Goal: Task Accomplishment & Management: Use online tool/utility

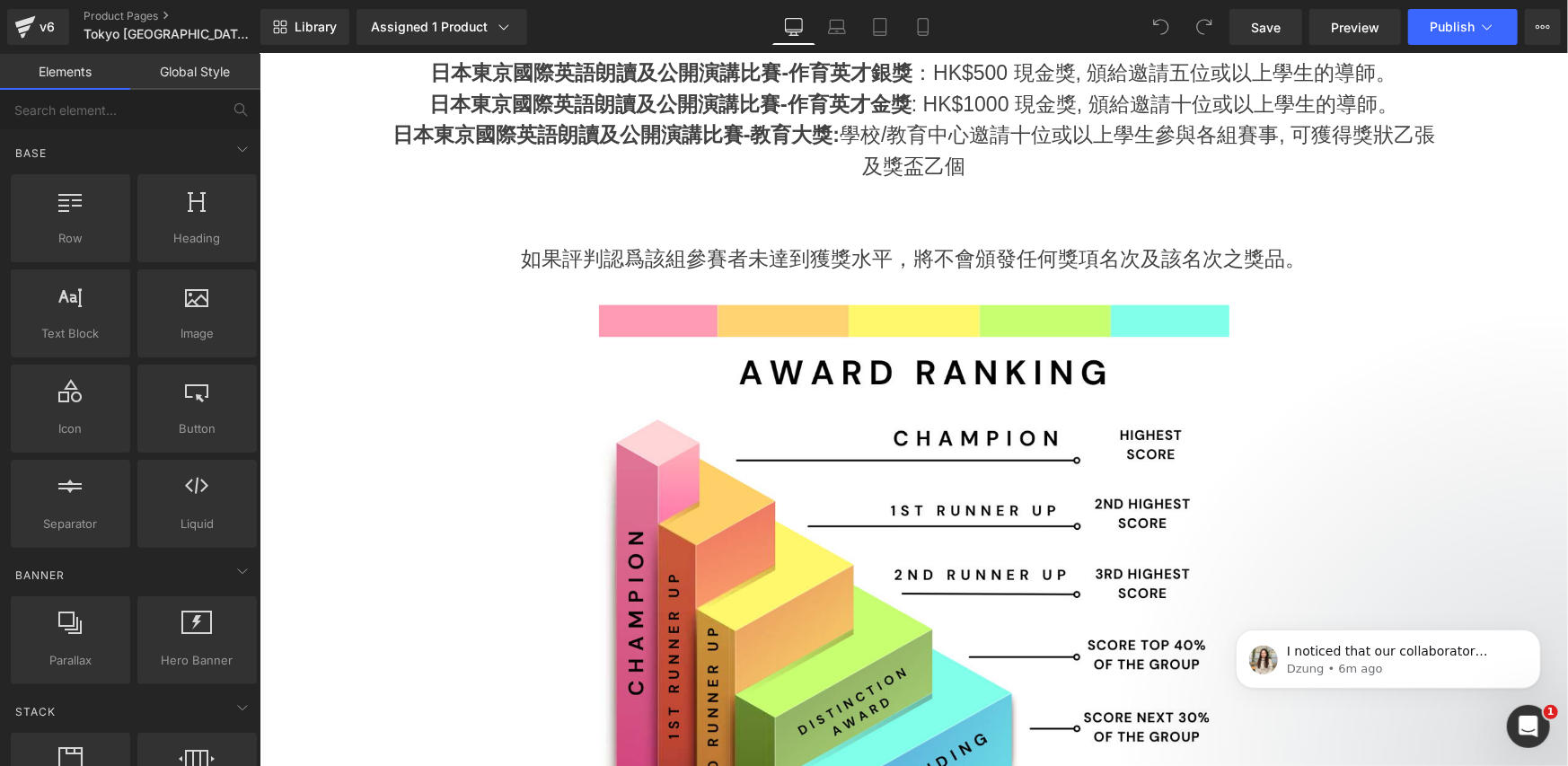
scroll to position [898, 0]
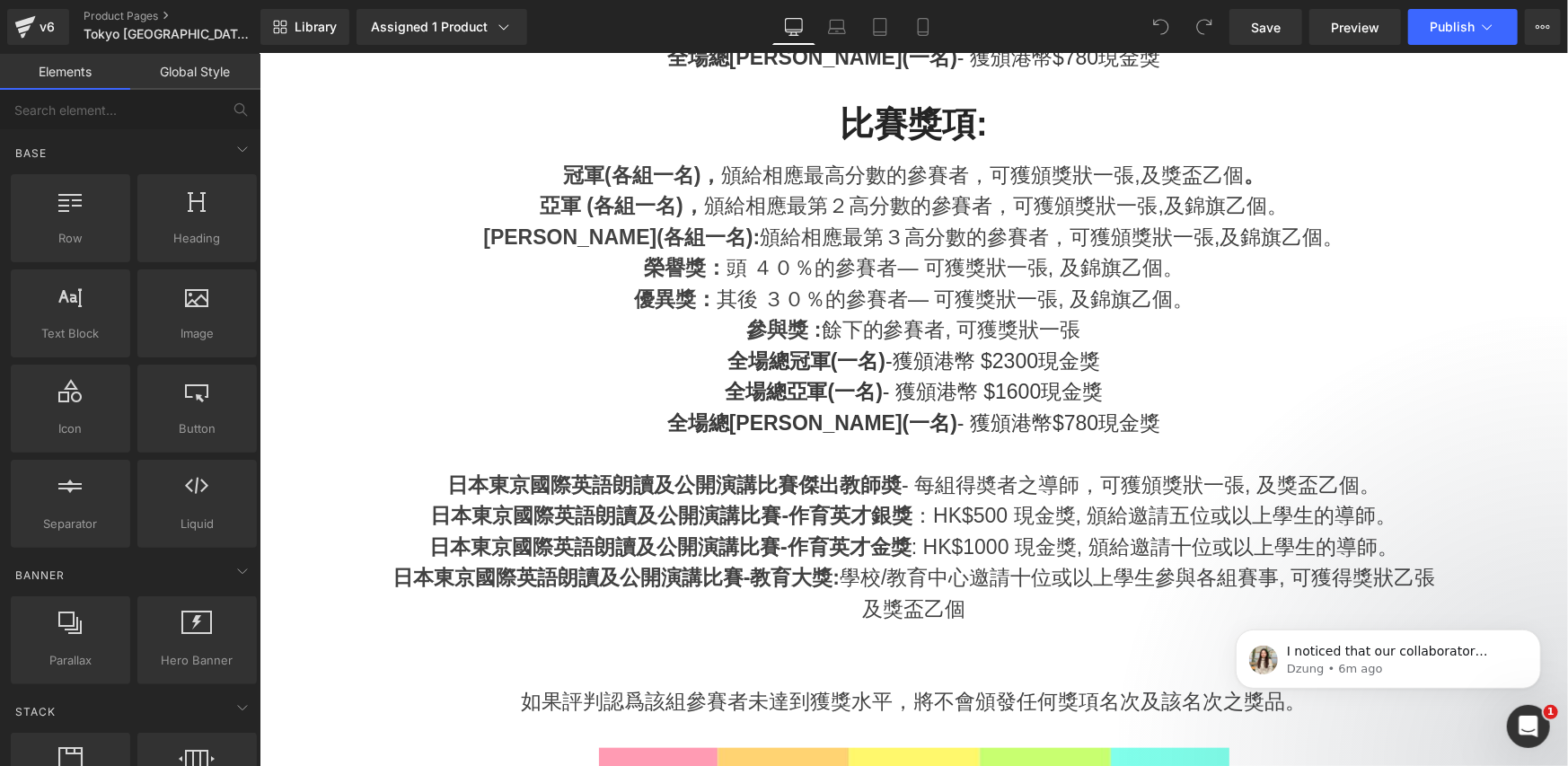
click at [857, 320] on div "參與獎 : 餘下的參賽者, 可獲獎狀一張" at bounding box center [913, 329] width 1050 height 32
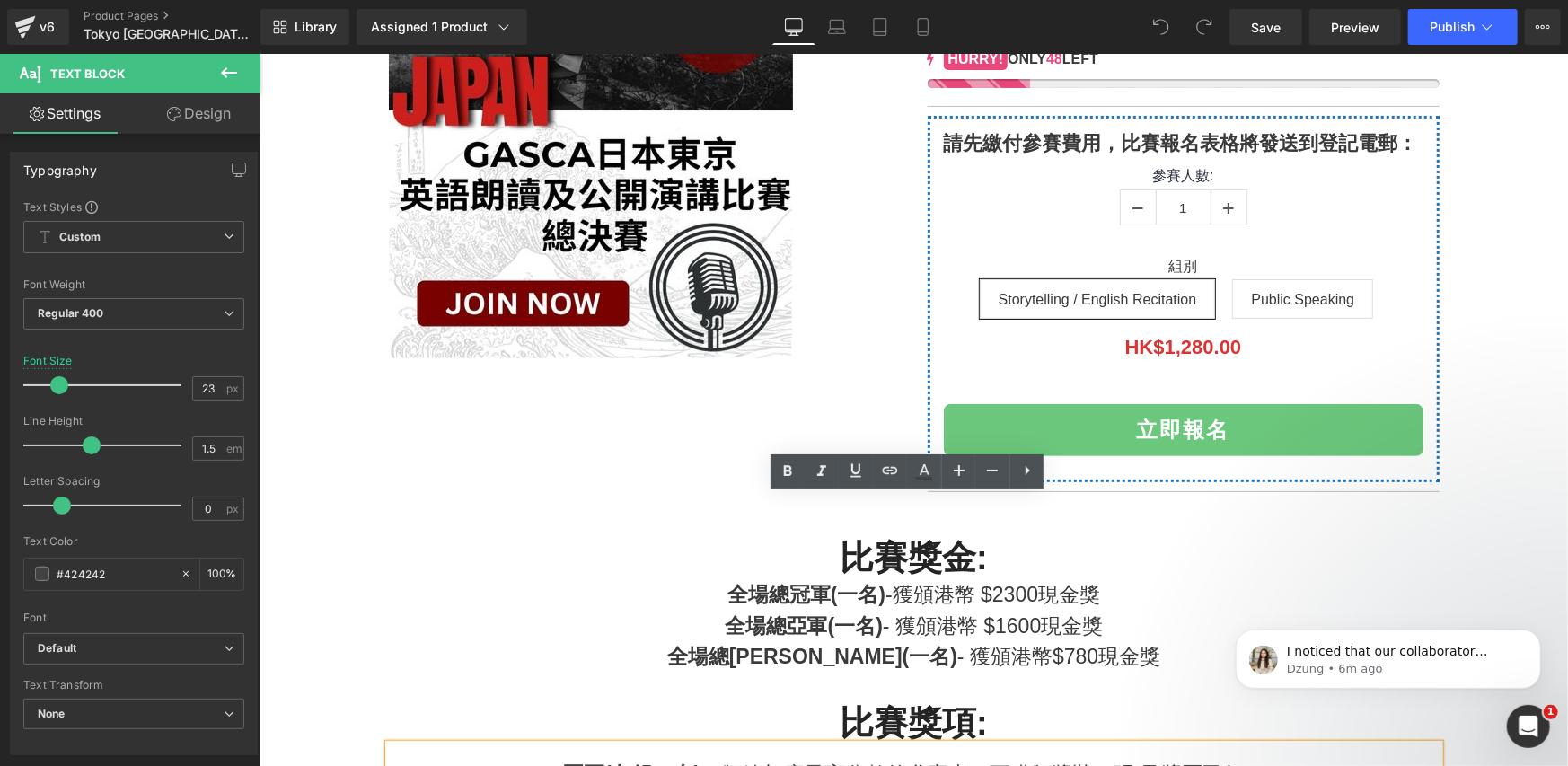
scroll to position [598, 0]
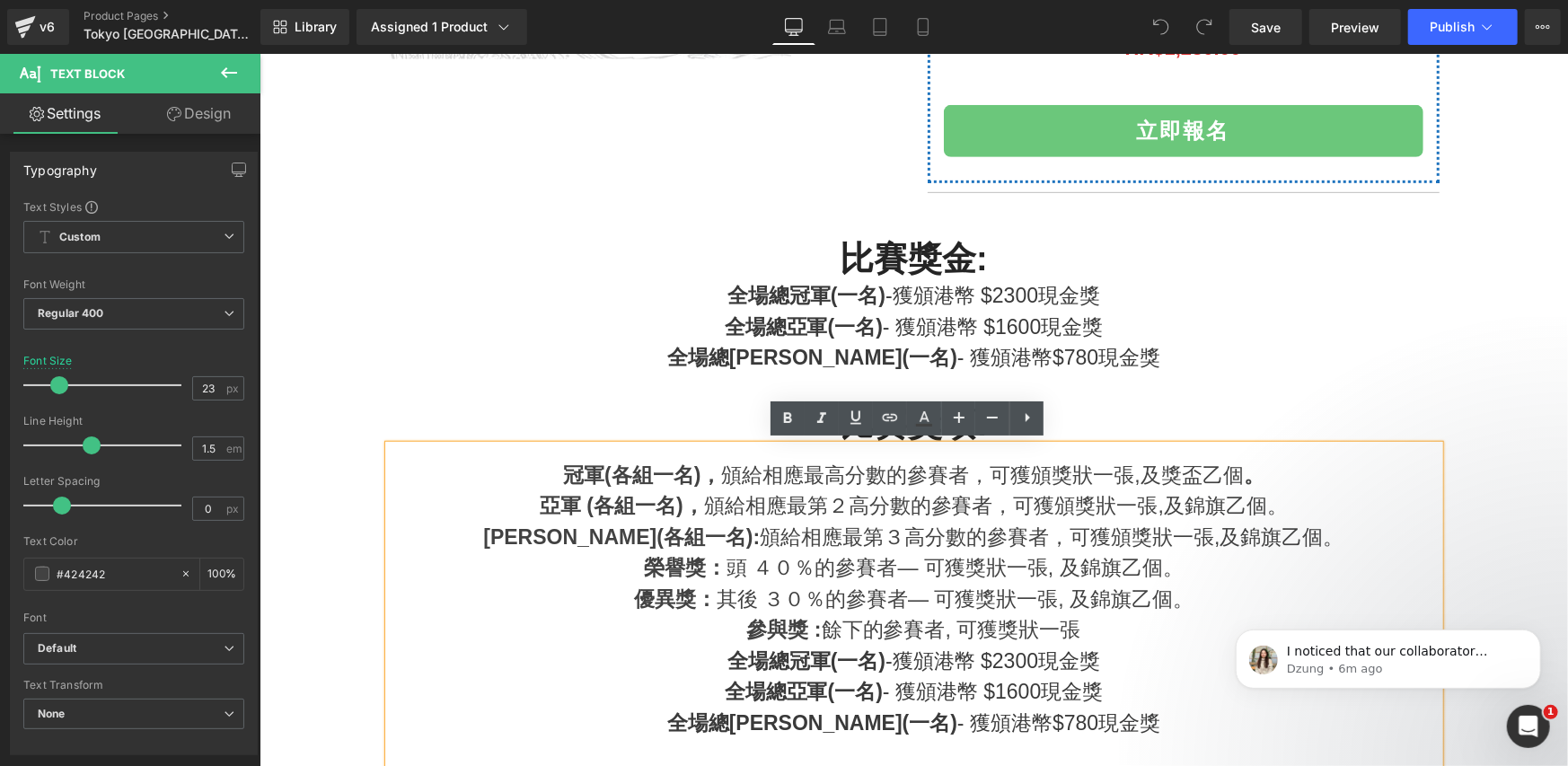
click at [830, 296] on strong "全場總冠軍(一名)" at bounding box center [806, 294] width 158 height 23
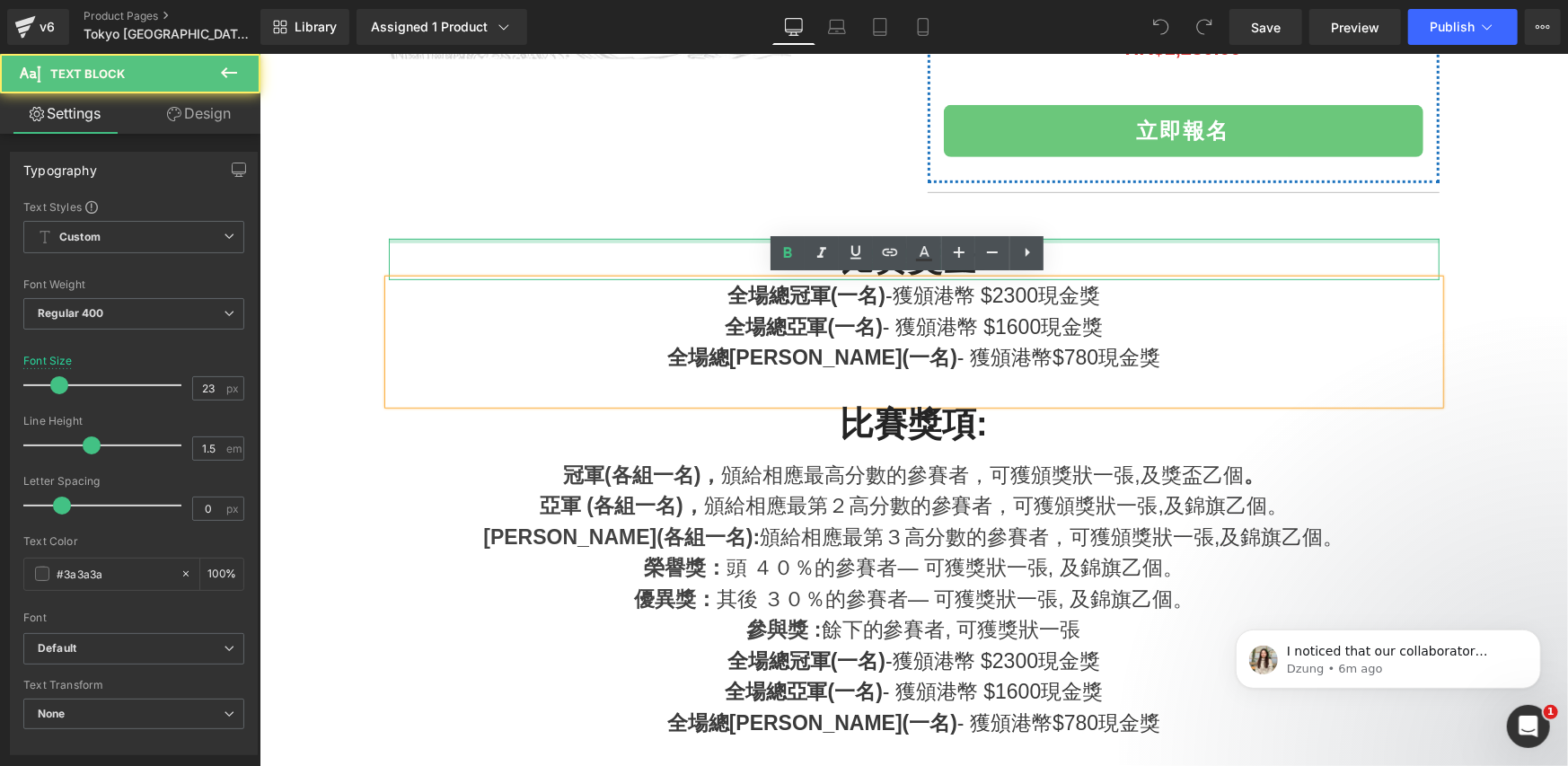
click at [548, 238] on div at bounding box center [913, 239] width 1050 height 5
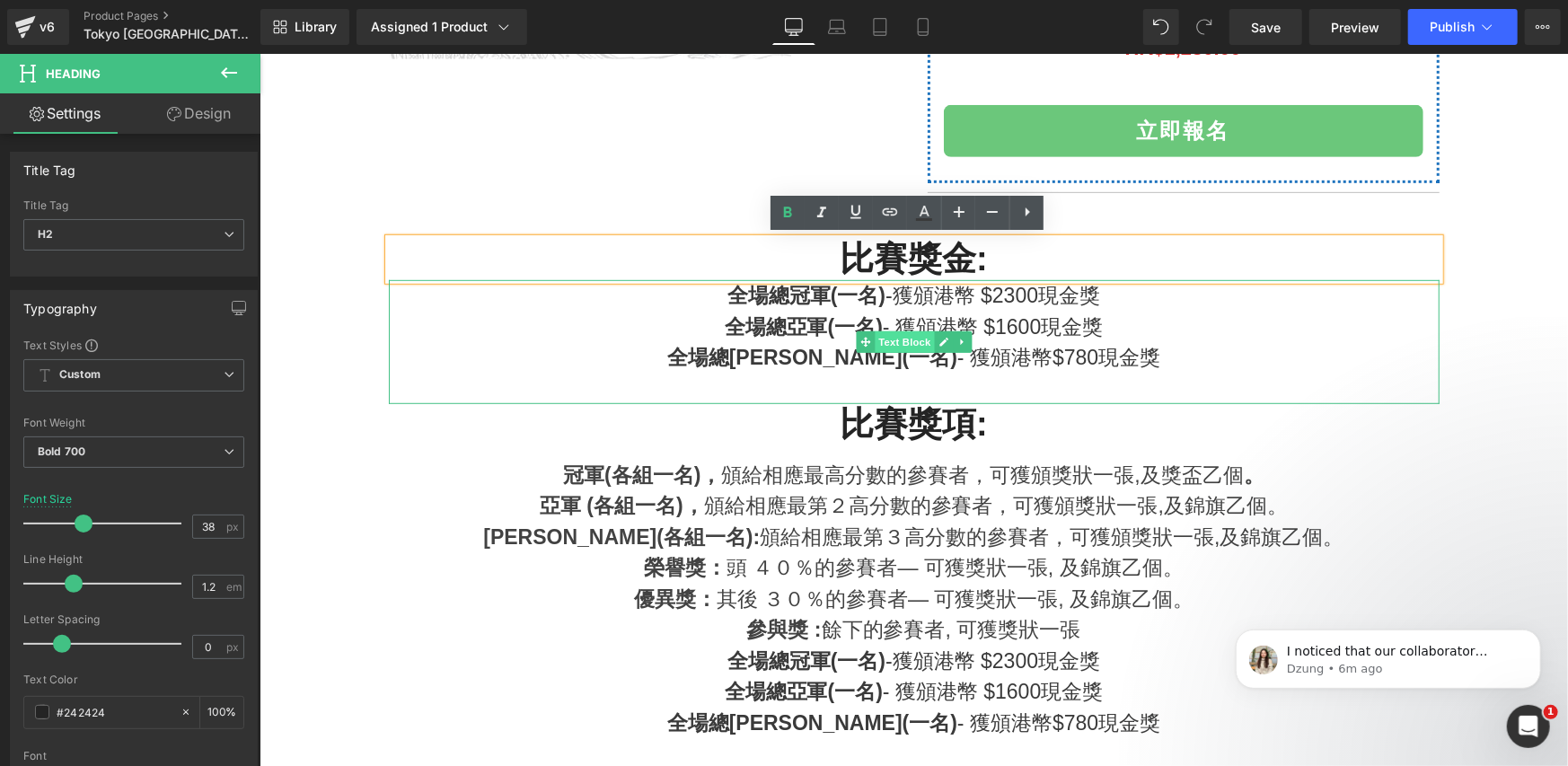
click at [875, 345] on span "Text Block" at bounding box center [904, 341] width 59 height 22
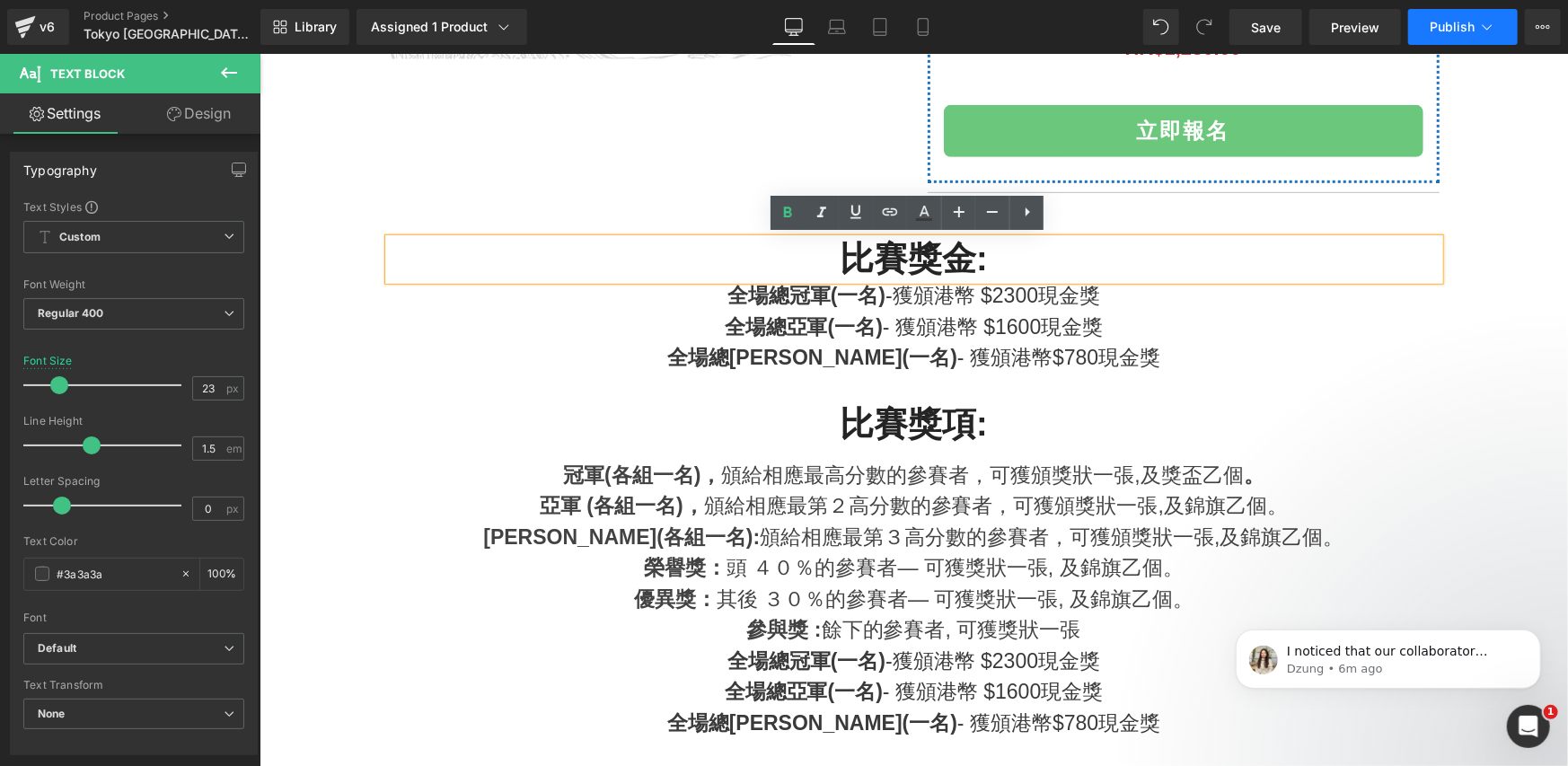
click at [1416, 23] on button "Publish" at bounding box center [1463, 27] width 110 height 36
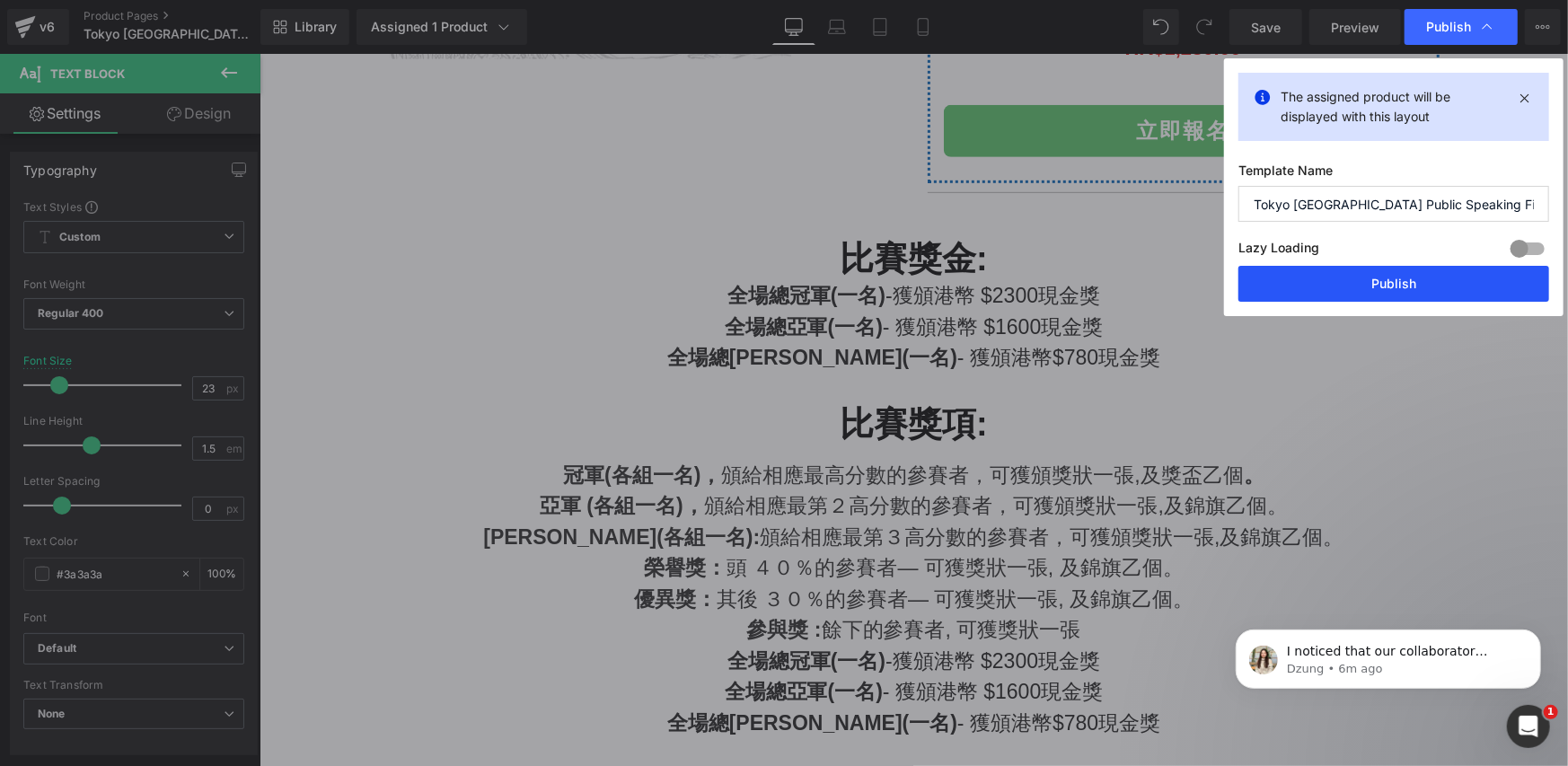
drag, startPoint x: 1383, startPoint y: 269, endPoint x: 470, endPoint y: 260, distance: 913.0
click at [1383, 269] on button "Publish" at bounding box center [1393, 284] width 311 height 36
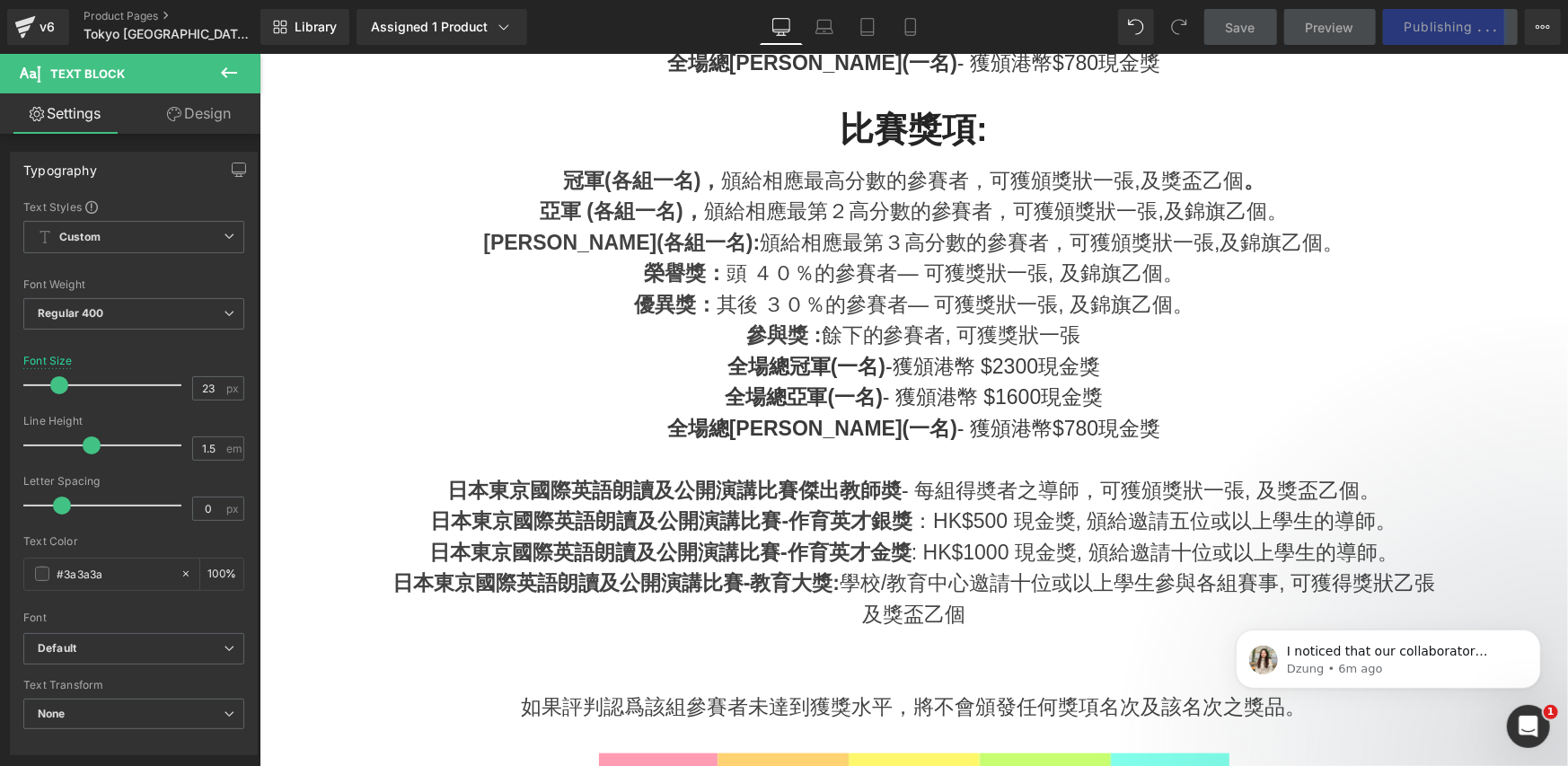
scroll to position [898, 0]
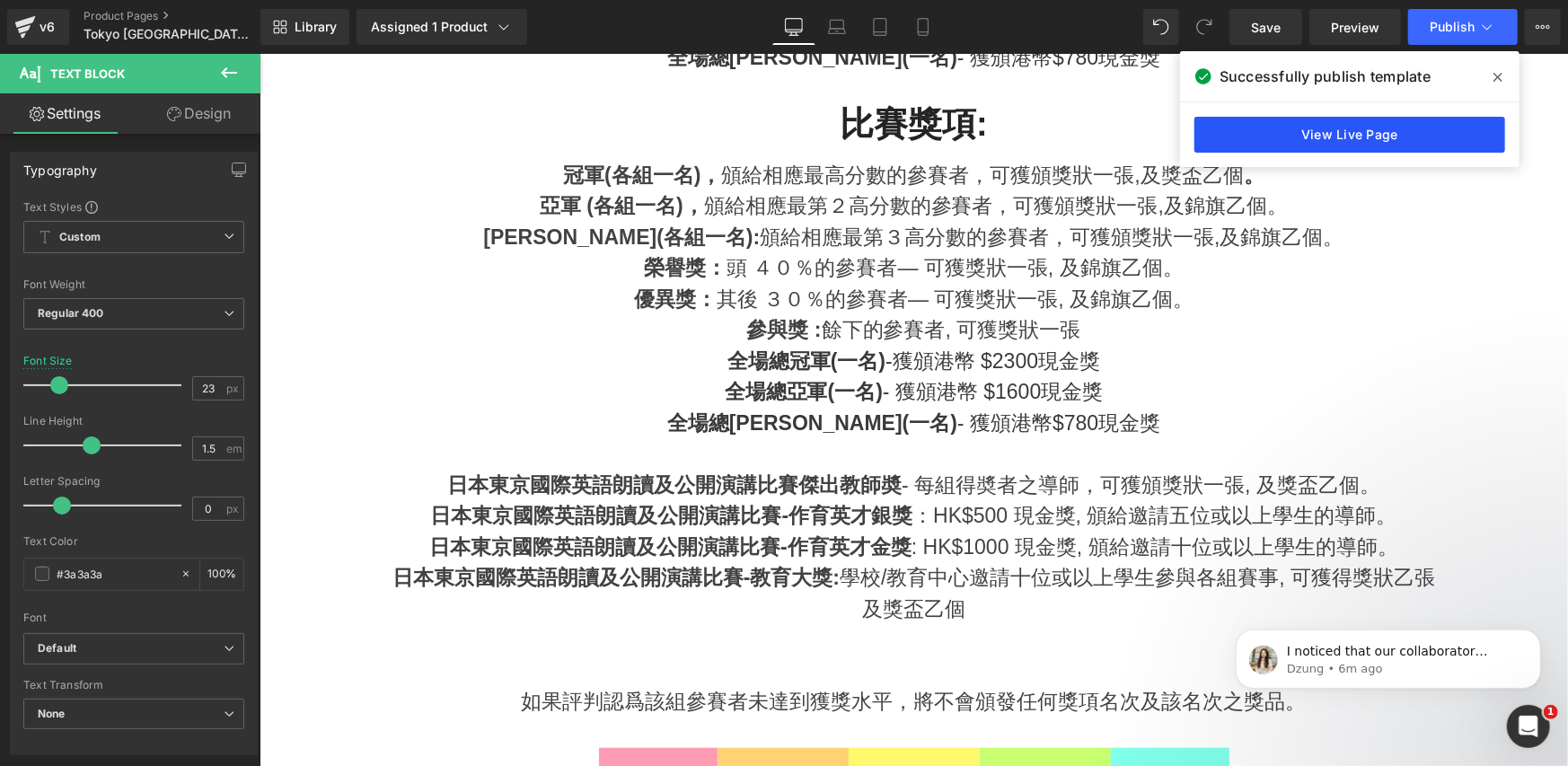
click at [1286, 137] on link "View Live Page" at bounding box center [1349, 135] width 311 height 36
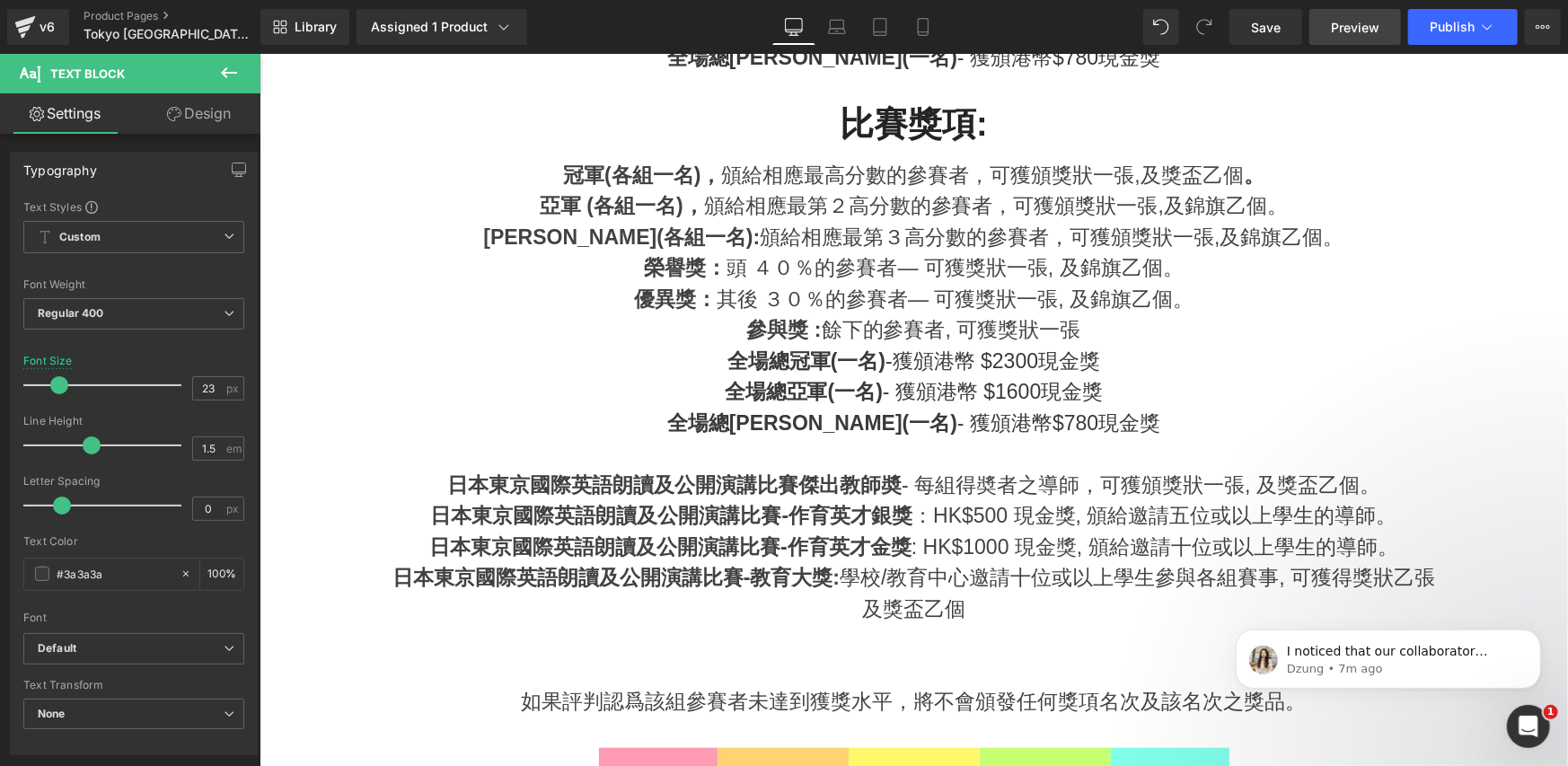
click at [1333, 24] on span "Preview" at bounding box center [1355, 27] width 49 height 19
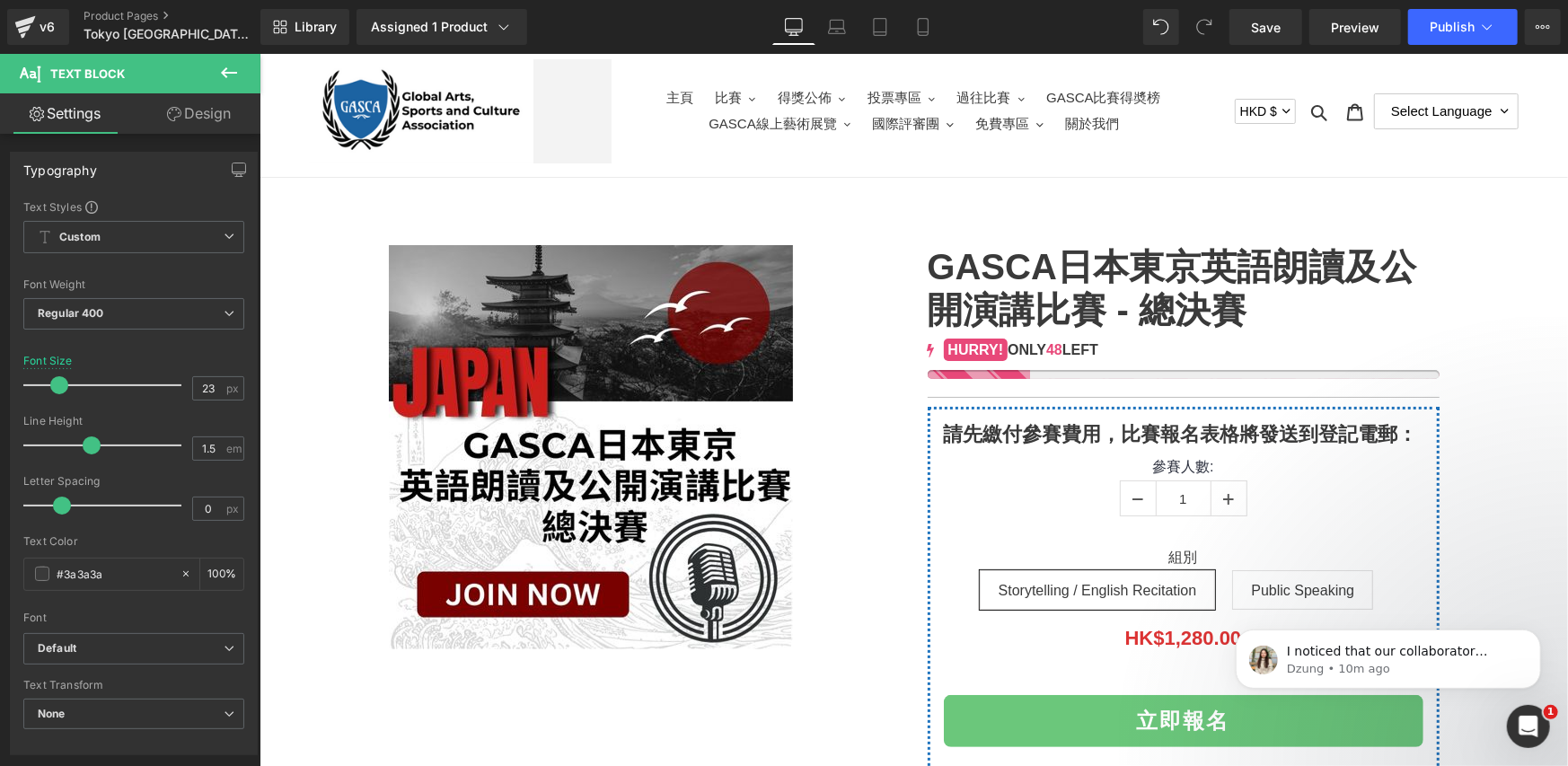
scroll to position [0, 0]
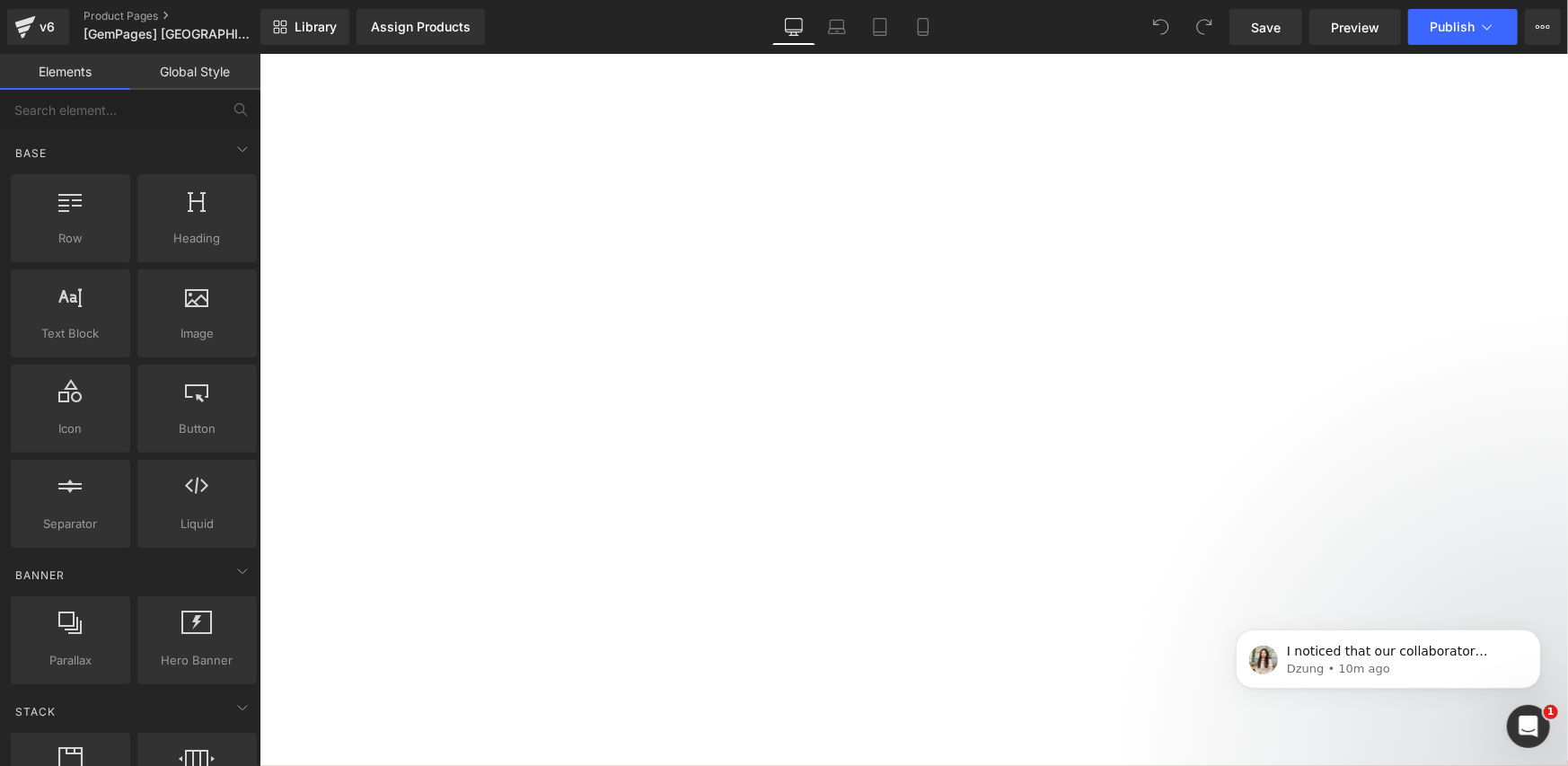
scroll to position [598, 0]
drag, startPoint x: 1177, startPoint y: 304, endPoint x: 961, endPoint y: 360, distance: 223.1
click at [258, 53] on p "全場總季軍(一名) - 獲頒港幣$780現金獎" at bounding box center [258, 53] width 0 height 0
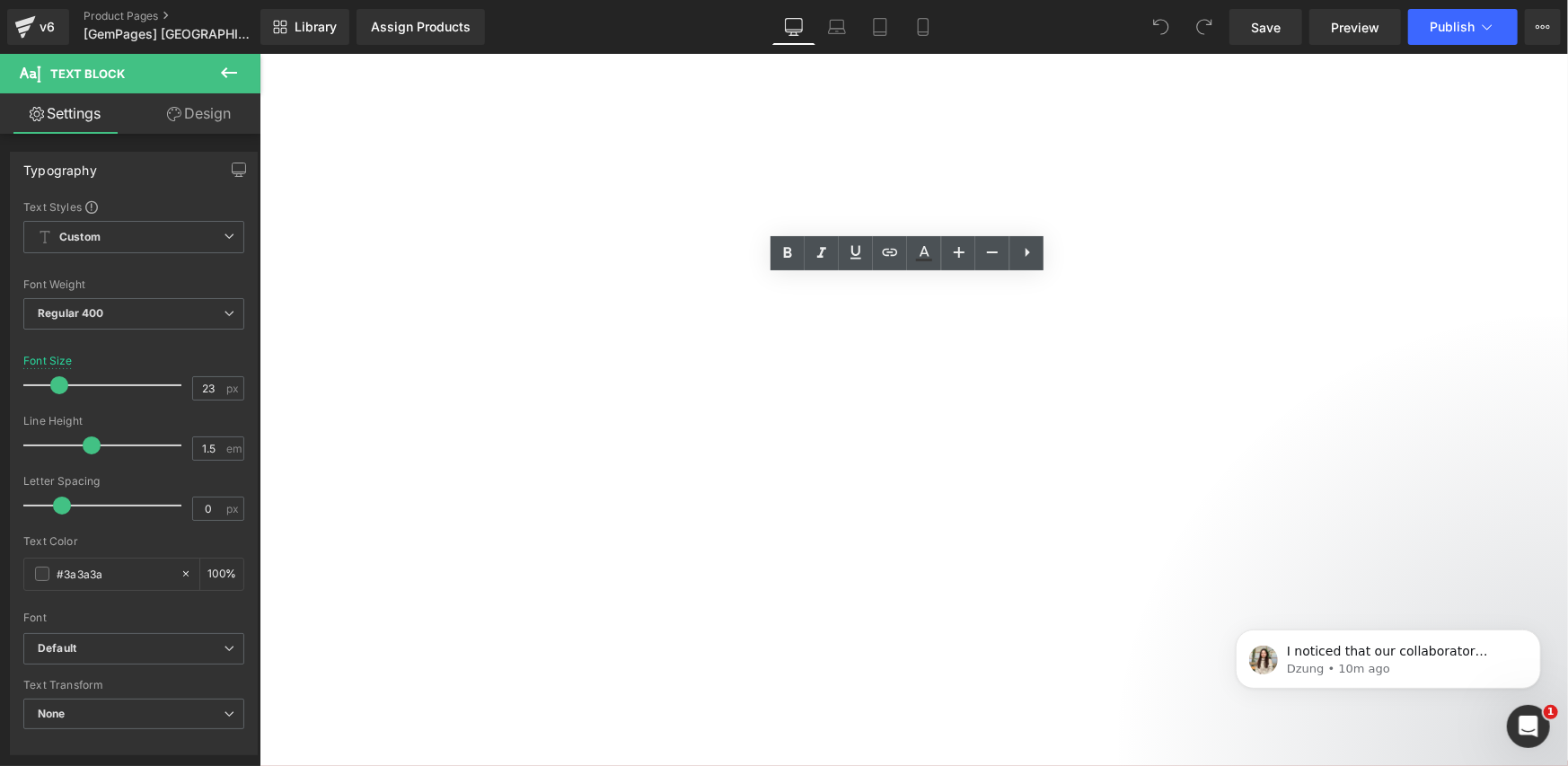
click at [258, 53] on div "(P) Image" at bounding box center [258, 53] width 0 height 0
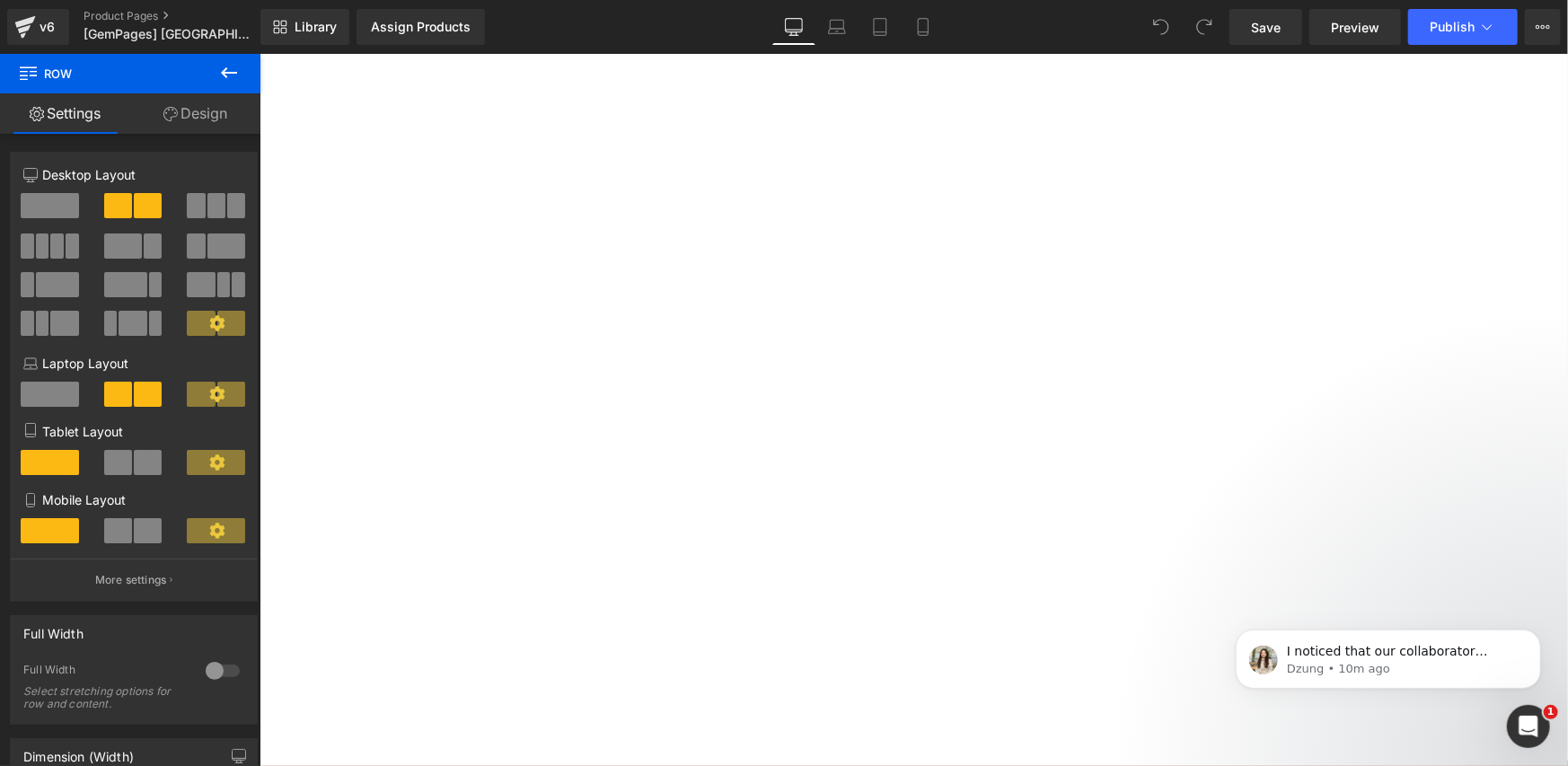
click at [258, 53] on span "Product" at bounding box center [258, 53] width 0 height 0
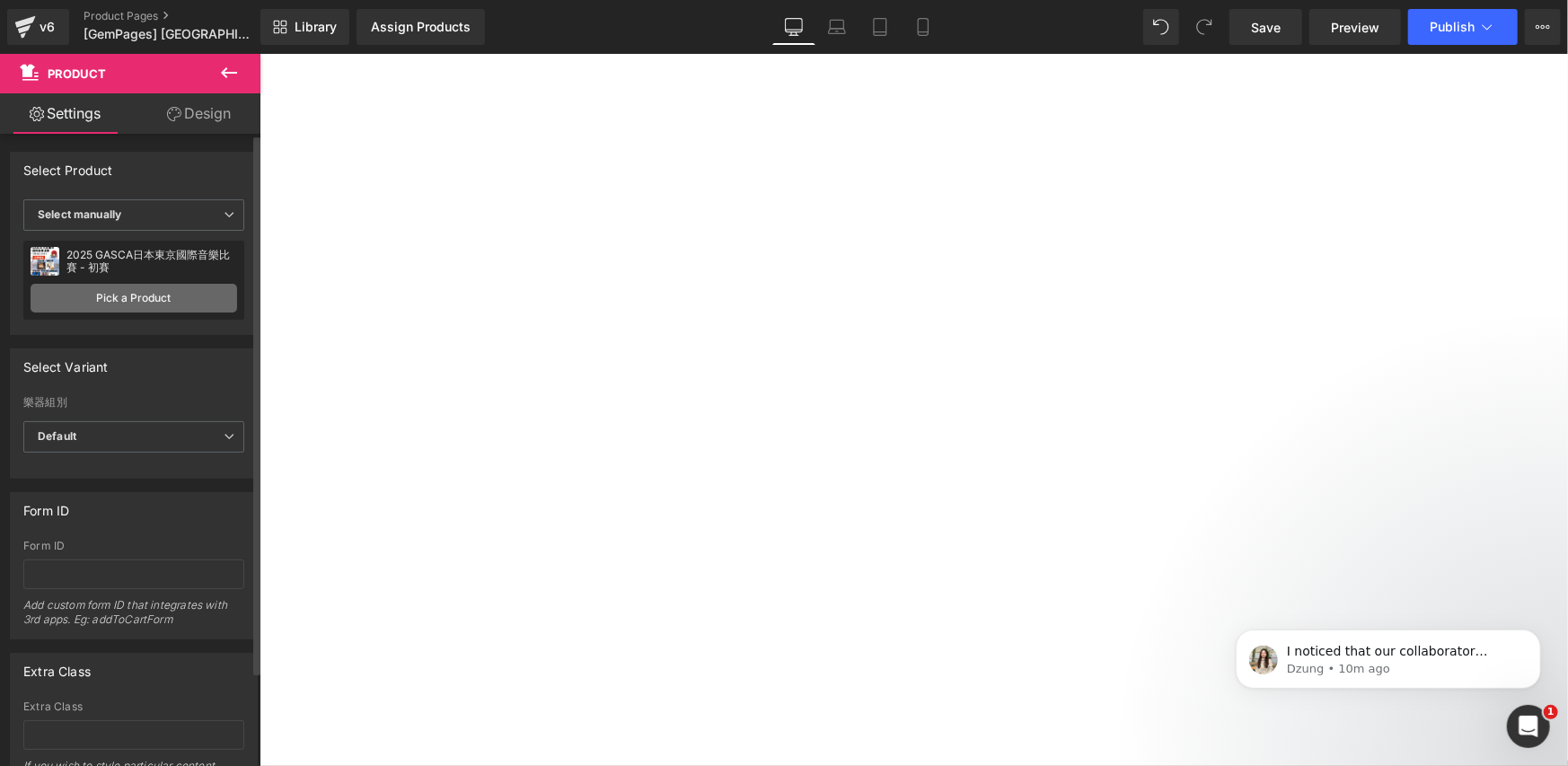
click at [155, 300] on link "Pick a Product" at bounding box center [133, 298] width 206 height 29
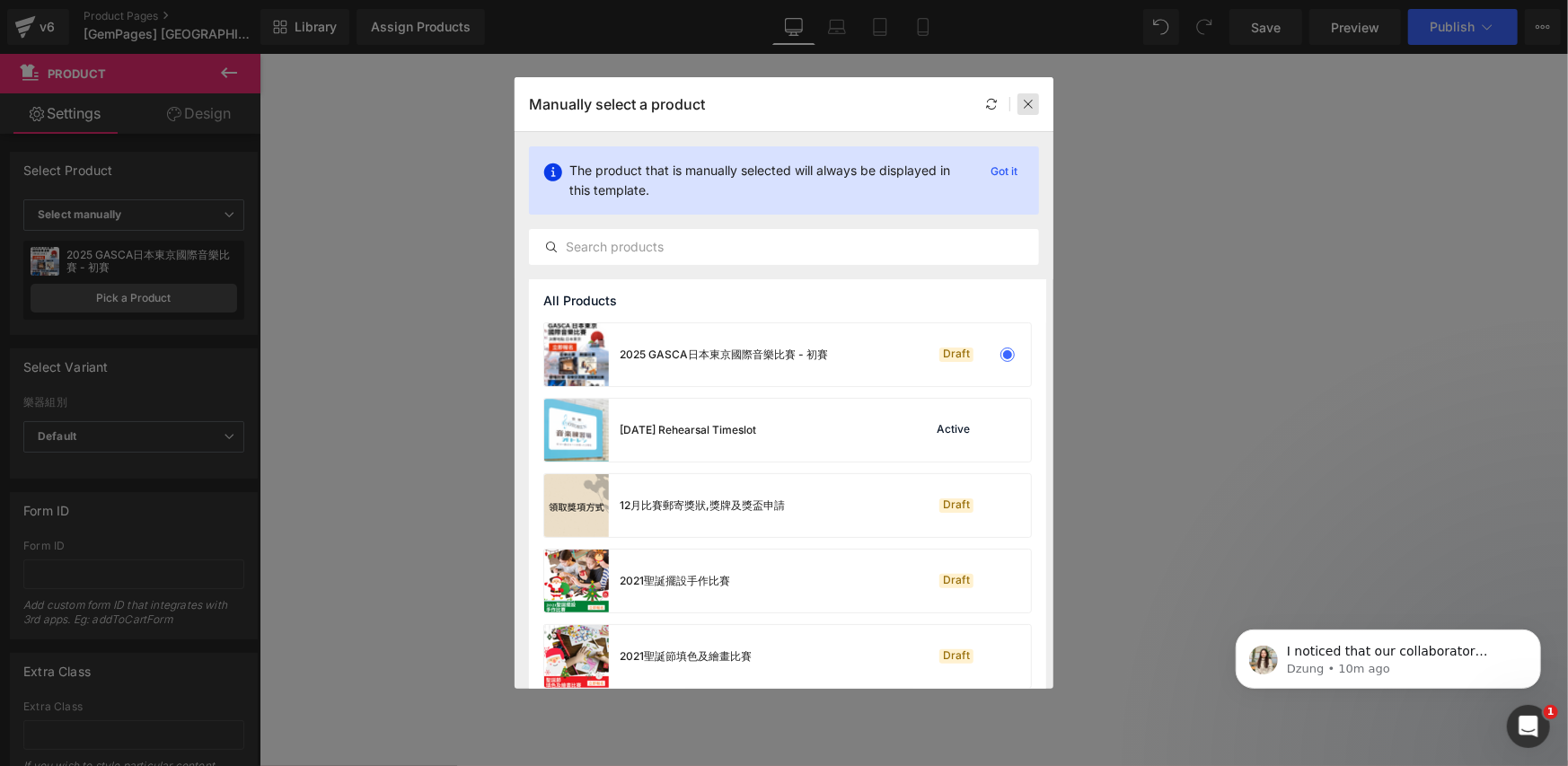
click at [1023, 106] on icon at bounding box center [1028, 104] width 13 height 13
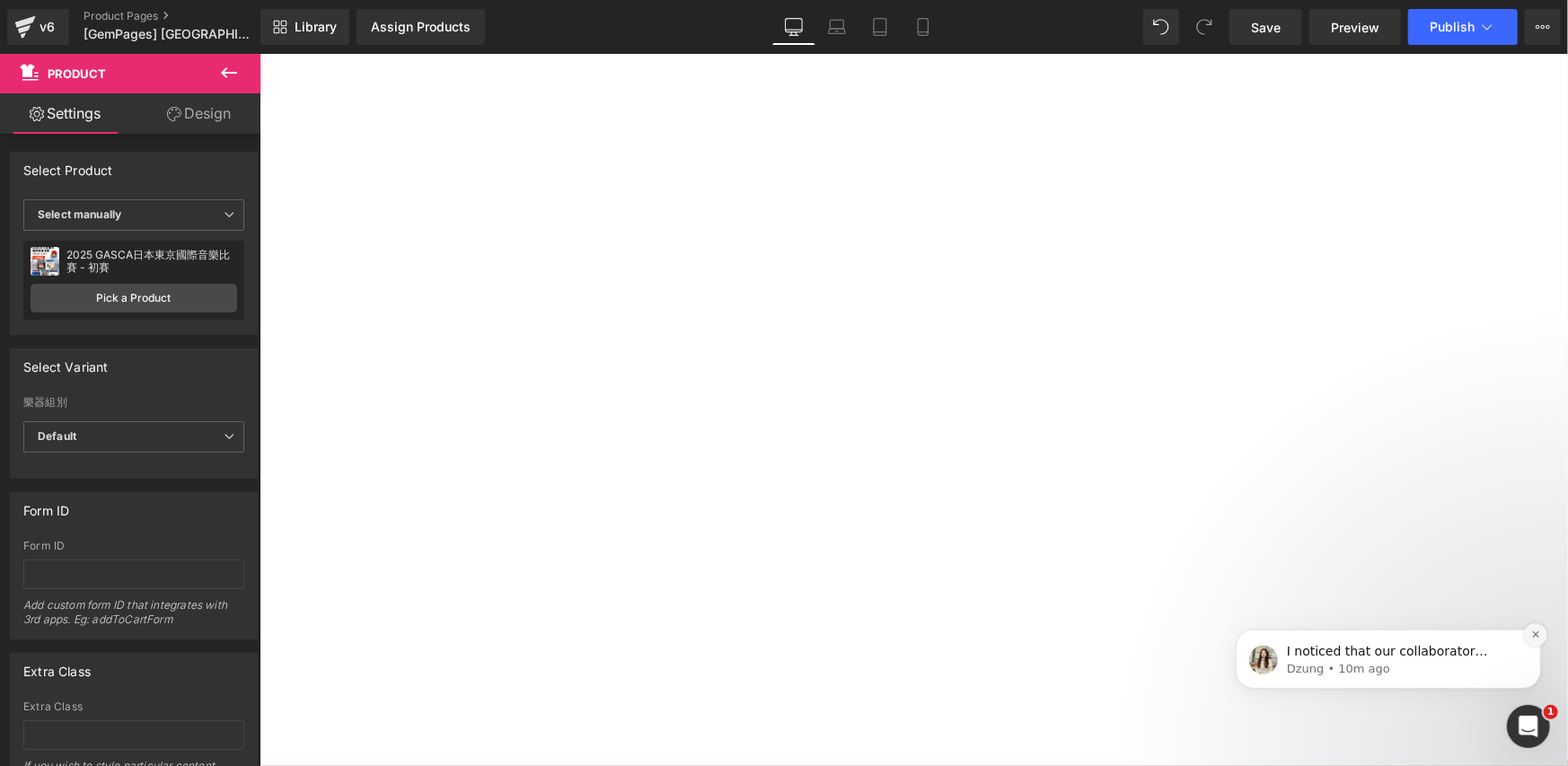
click at [1539, 632] on icon "Dismiss notification" at bounding box center [1535, 633] width 10 height 10
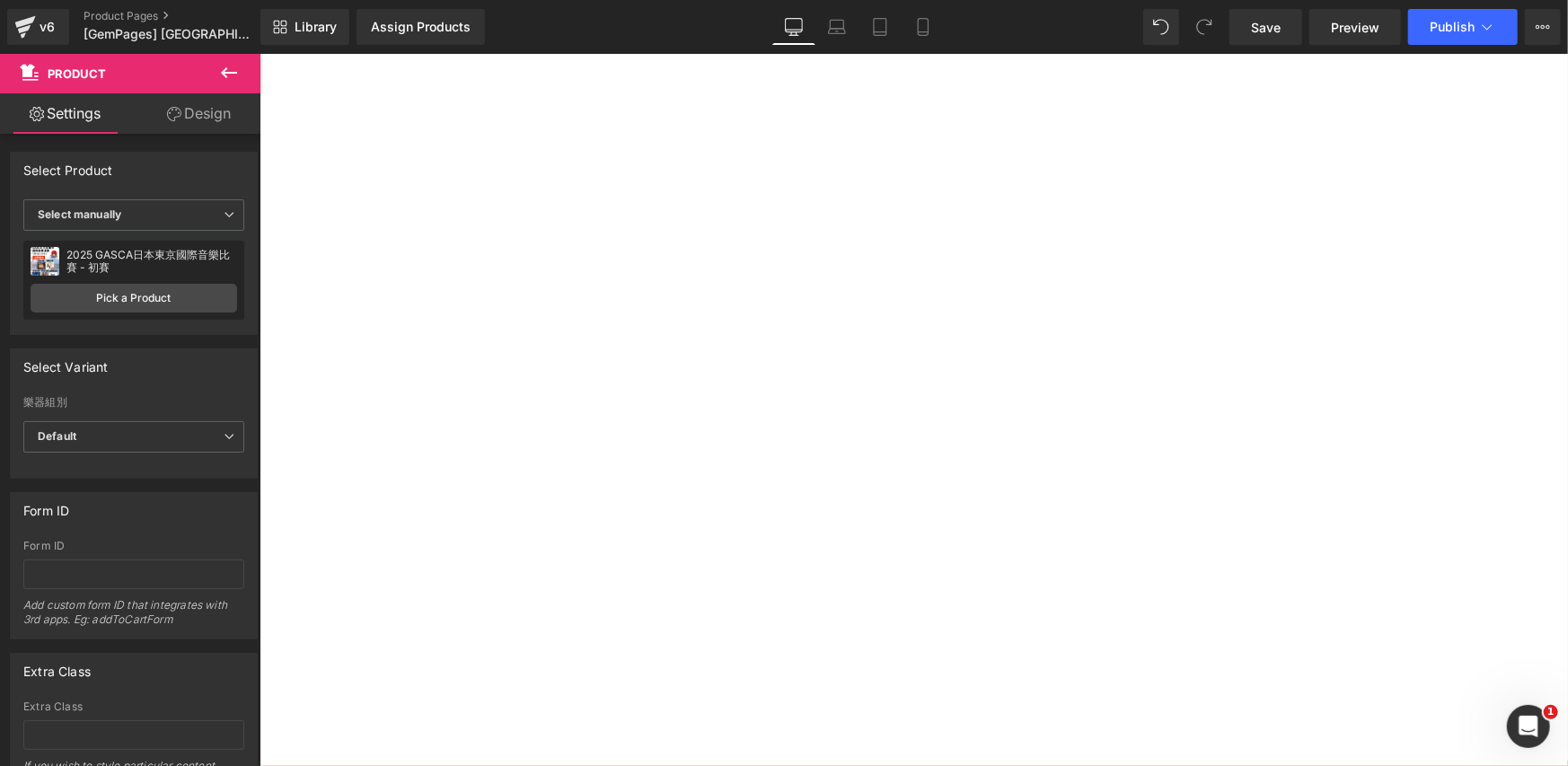
click at [258, 53] on span "Product" at bounding box center [258, 53] width 0 height 0
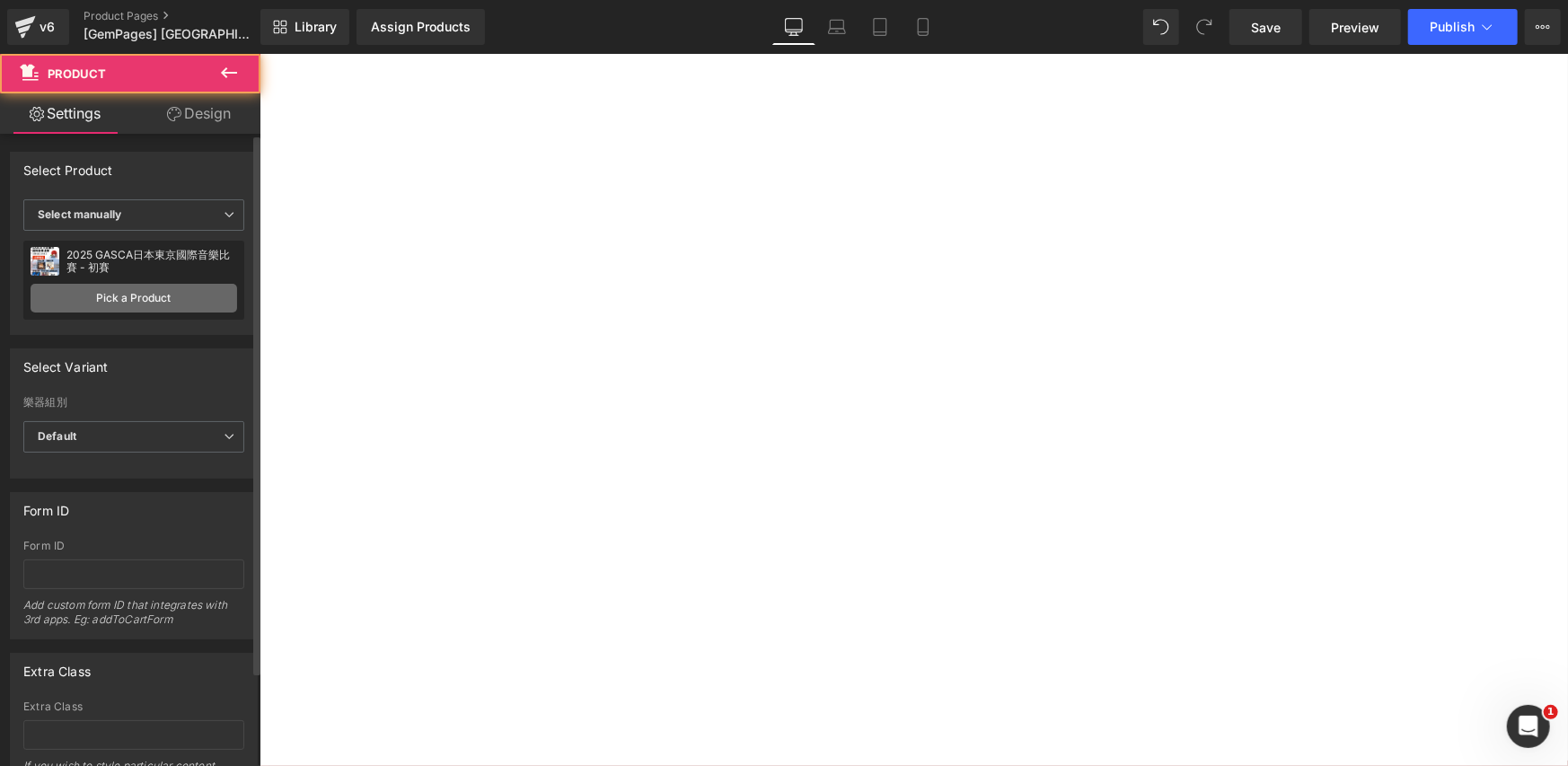
click at [151, 290] on link "Pick a Product" at bounding box center [133, 298] width 206 height 29
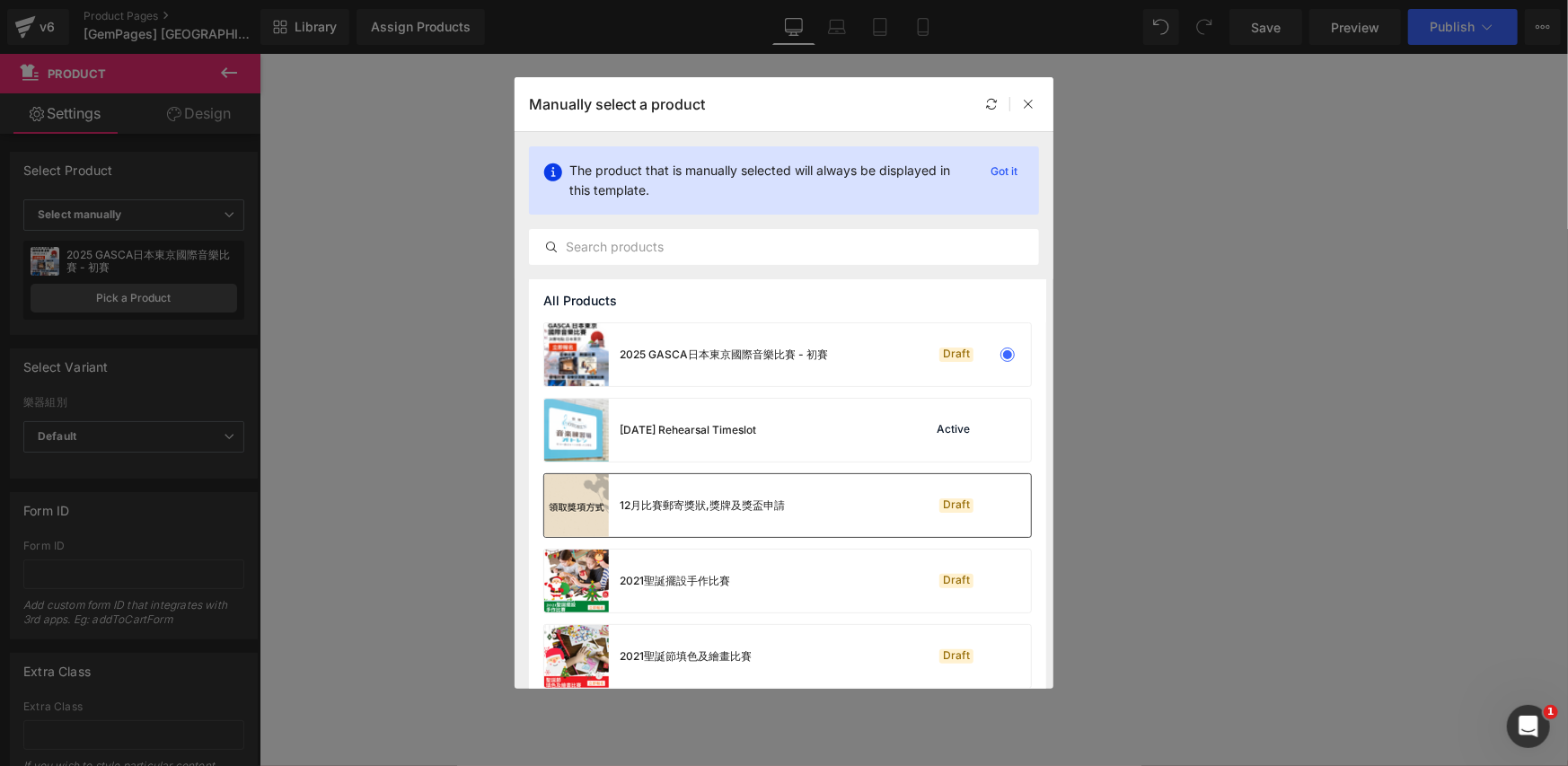
scroll to position [598, 0]
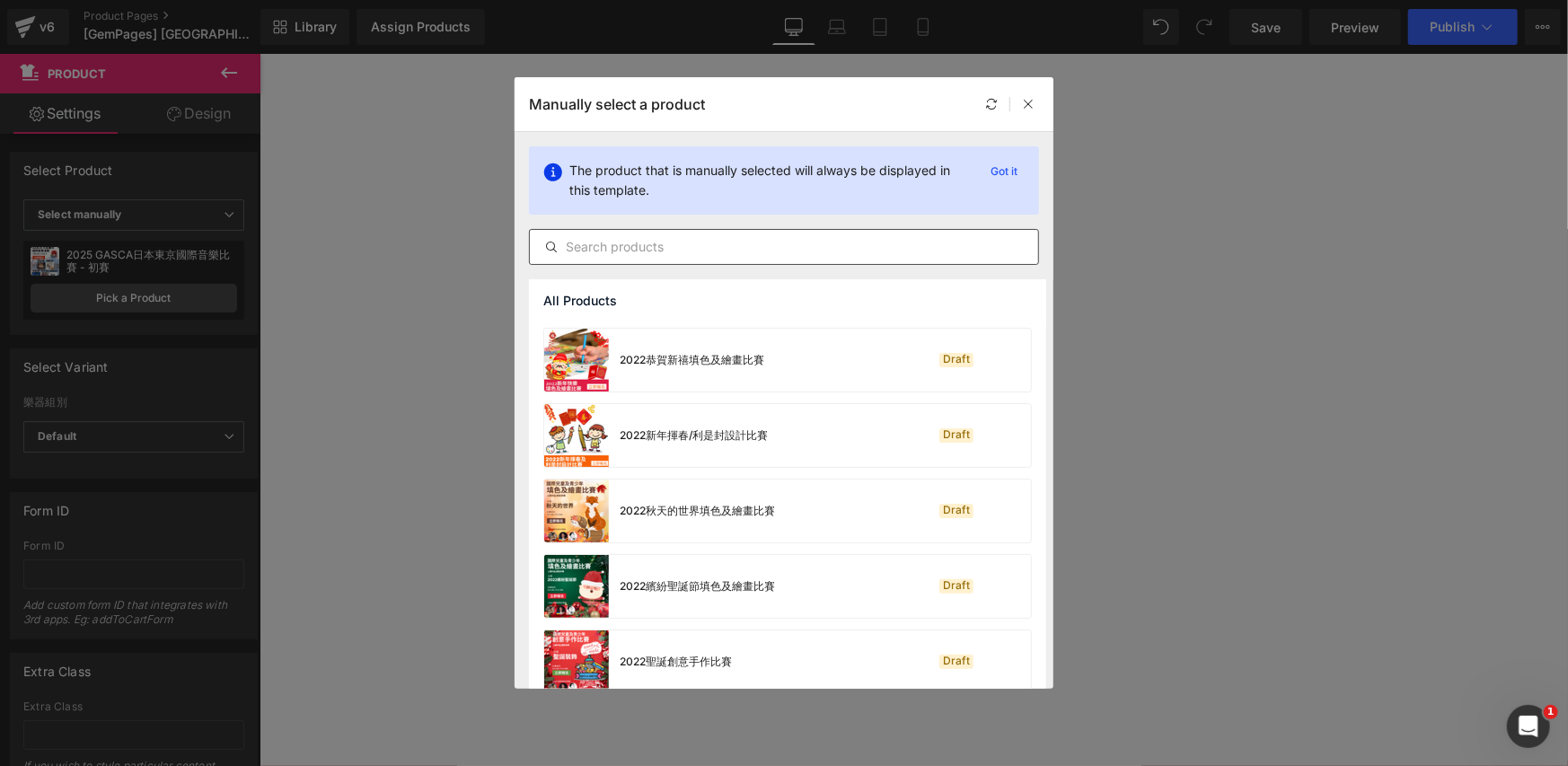
click at [701, 253] on input "text" at bounding box center [784, 247] width 509 height 22
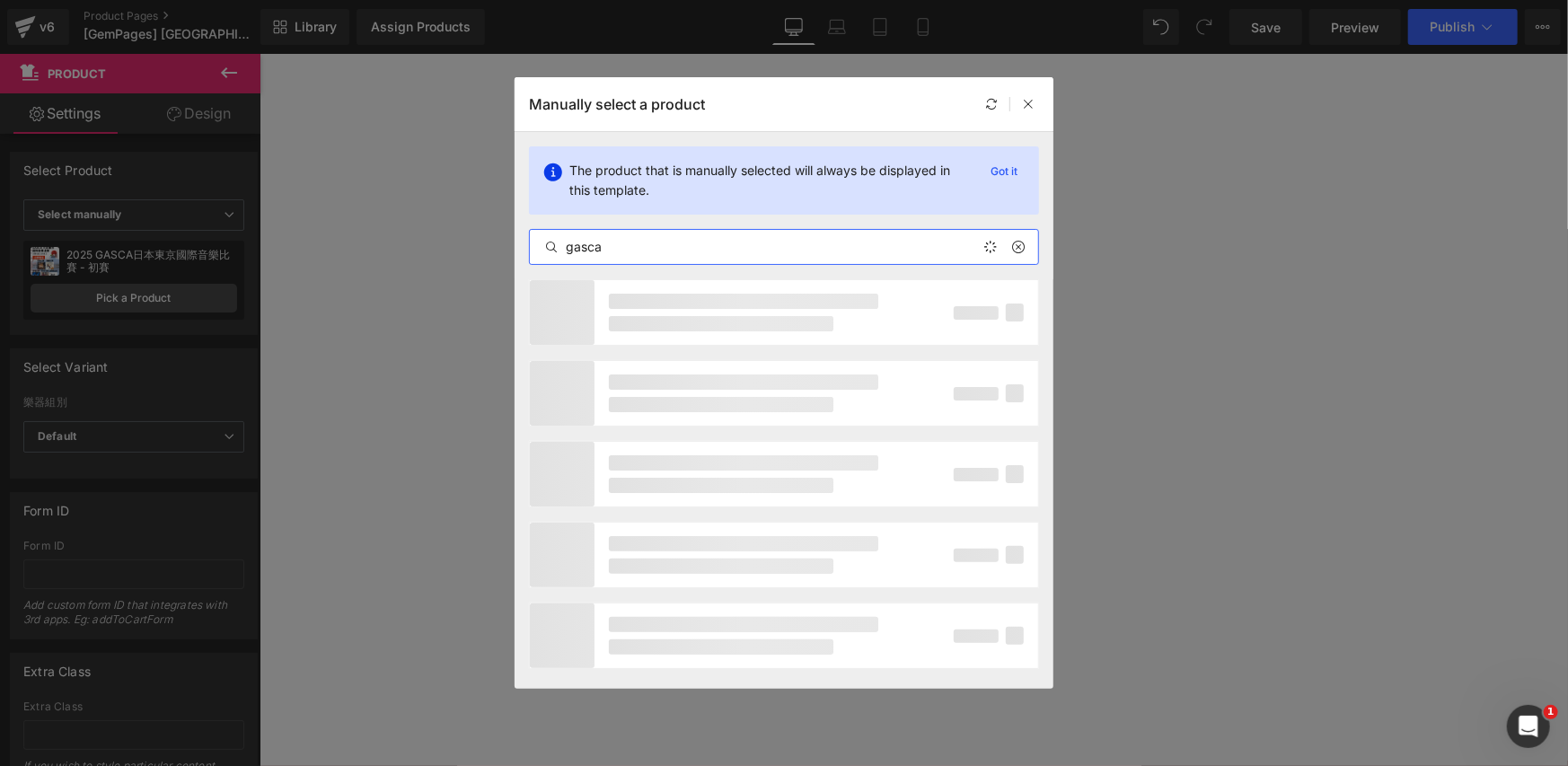
type input "gasca"
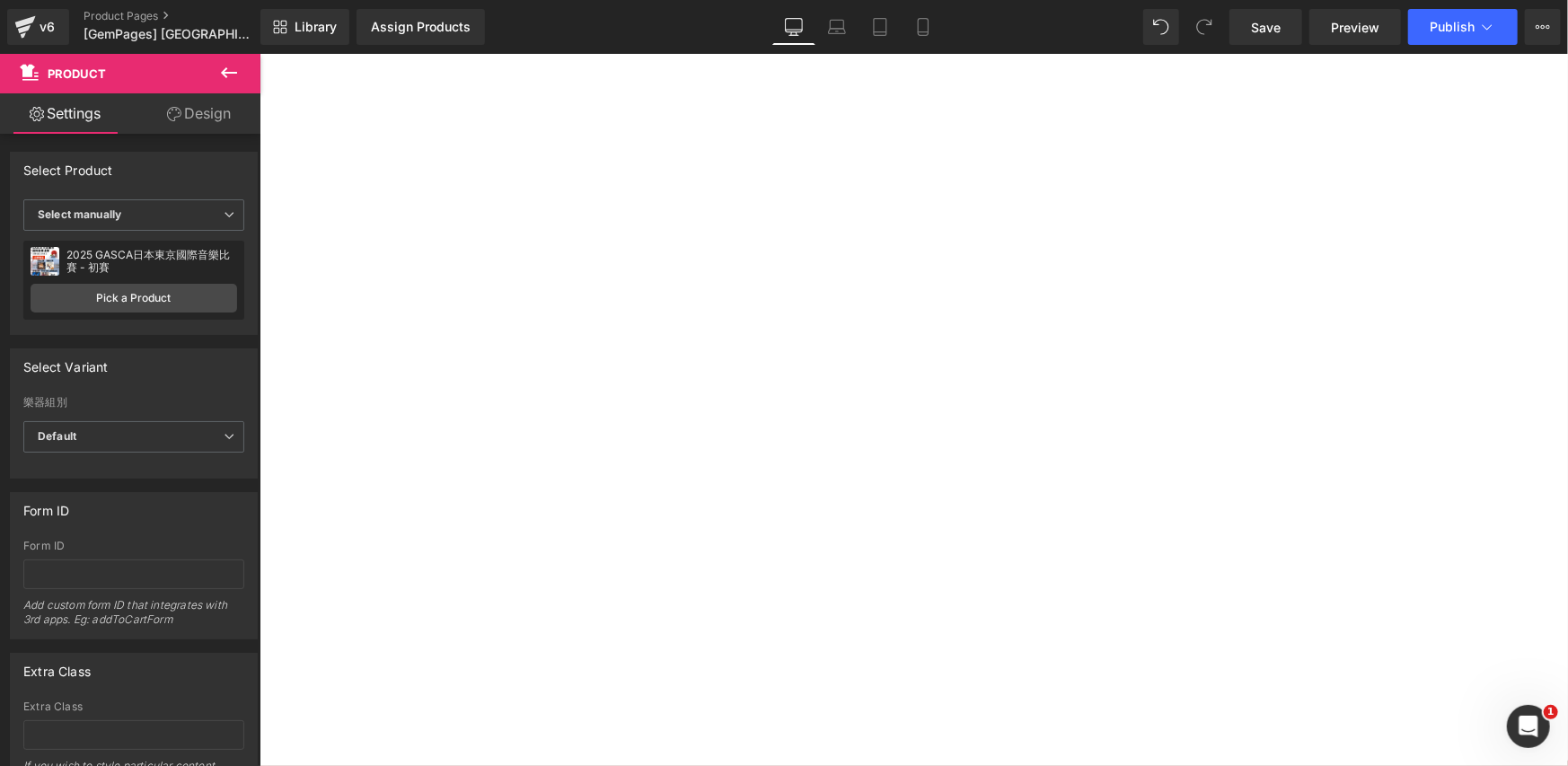
click at [258, 53] on span "Product" at bounding box center [258, 53] width 0 height 0
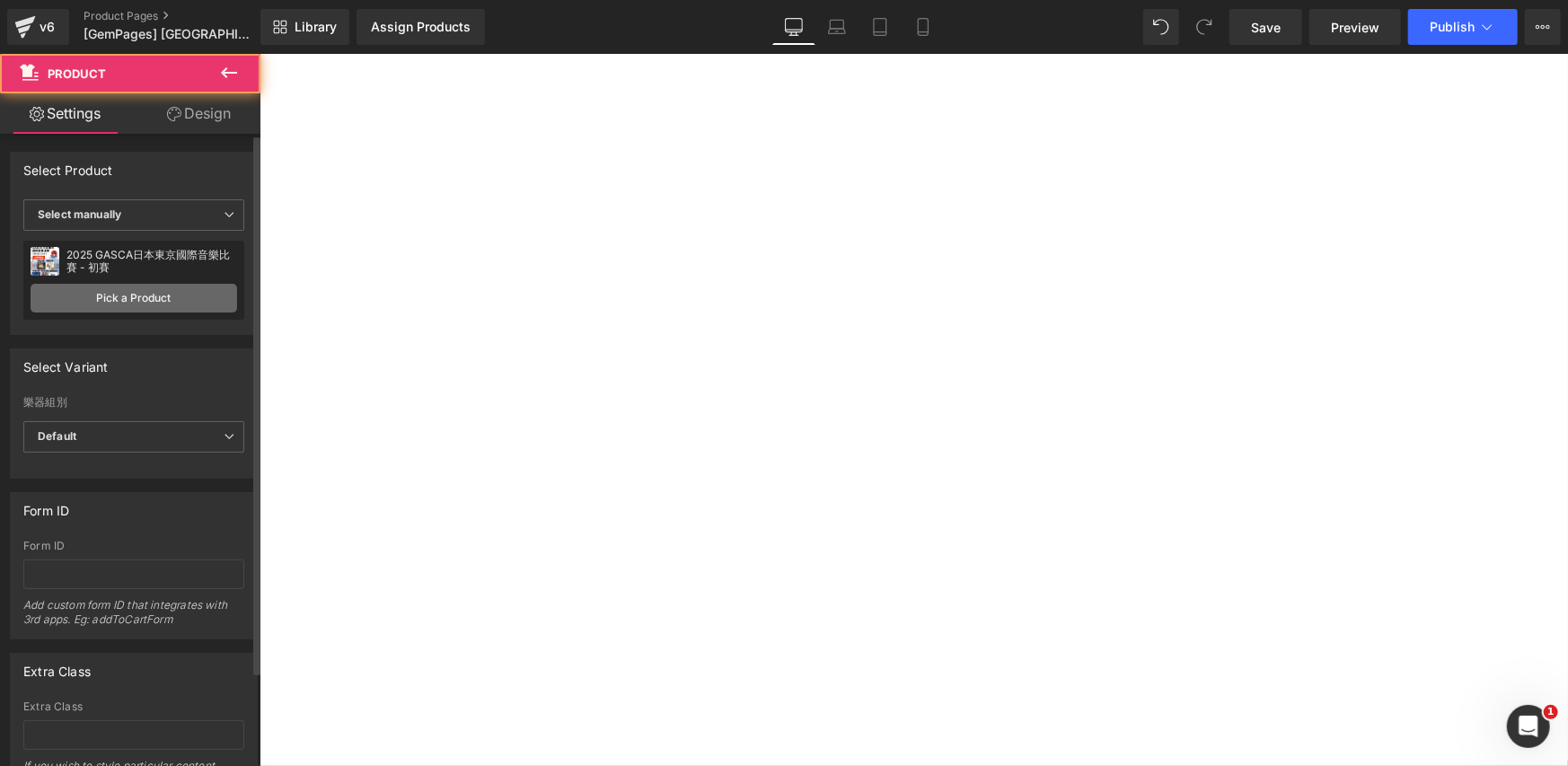
click at [79, 291] on link "Pick a Product" at bounding box center [133, 298] width 206 height 29
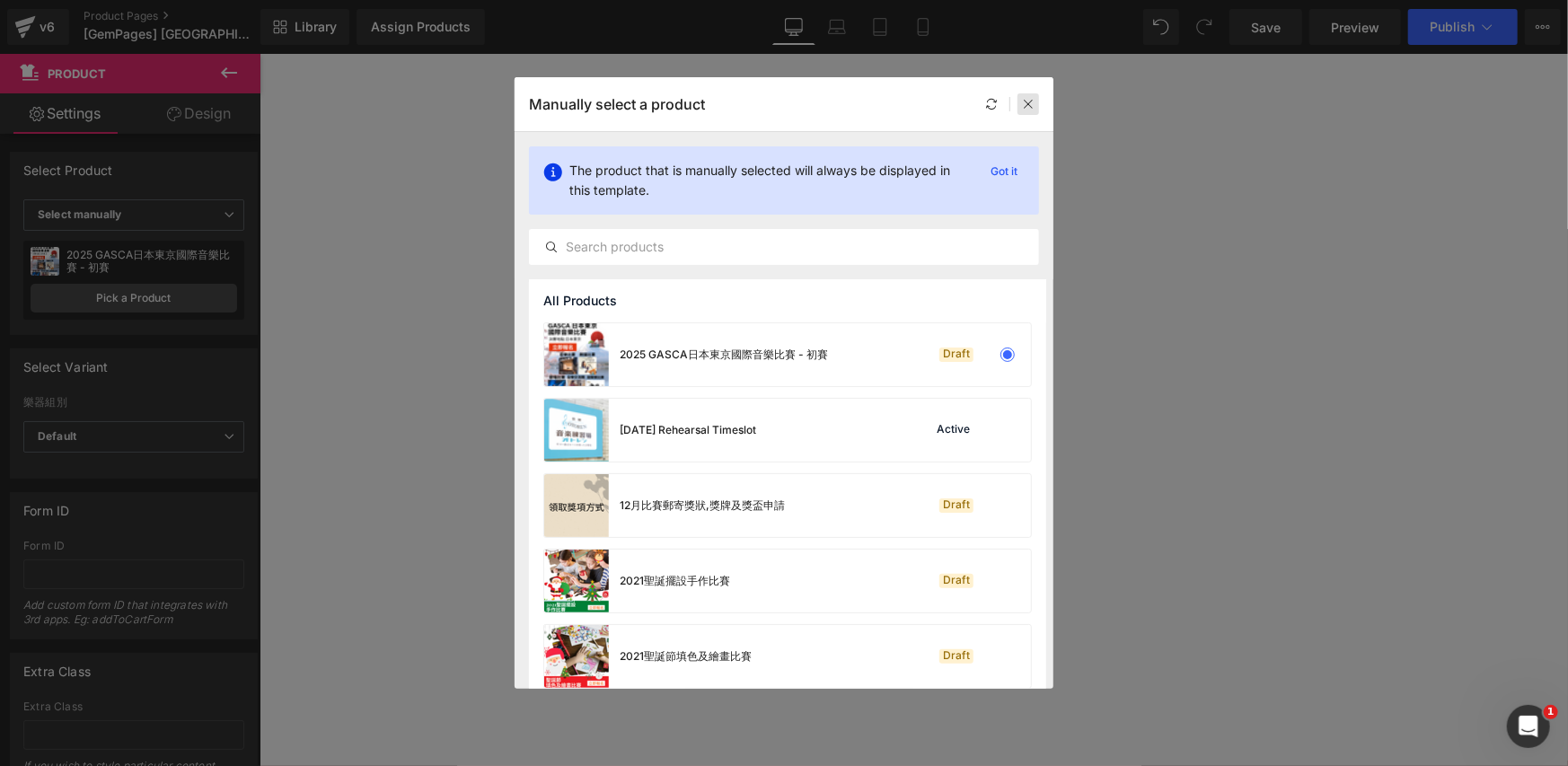
drag, startPoint x: 1025, startPoint y: 110, endPoint x: 30, endPoint y: 195, distance: 998.6
click at [1025, 110] on icon at bounding box center [1028, 104] width 13 height 13
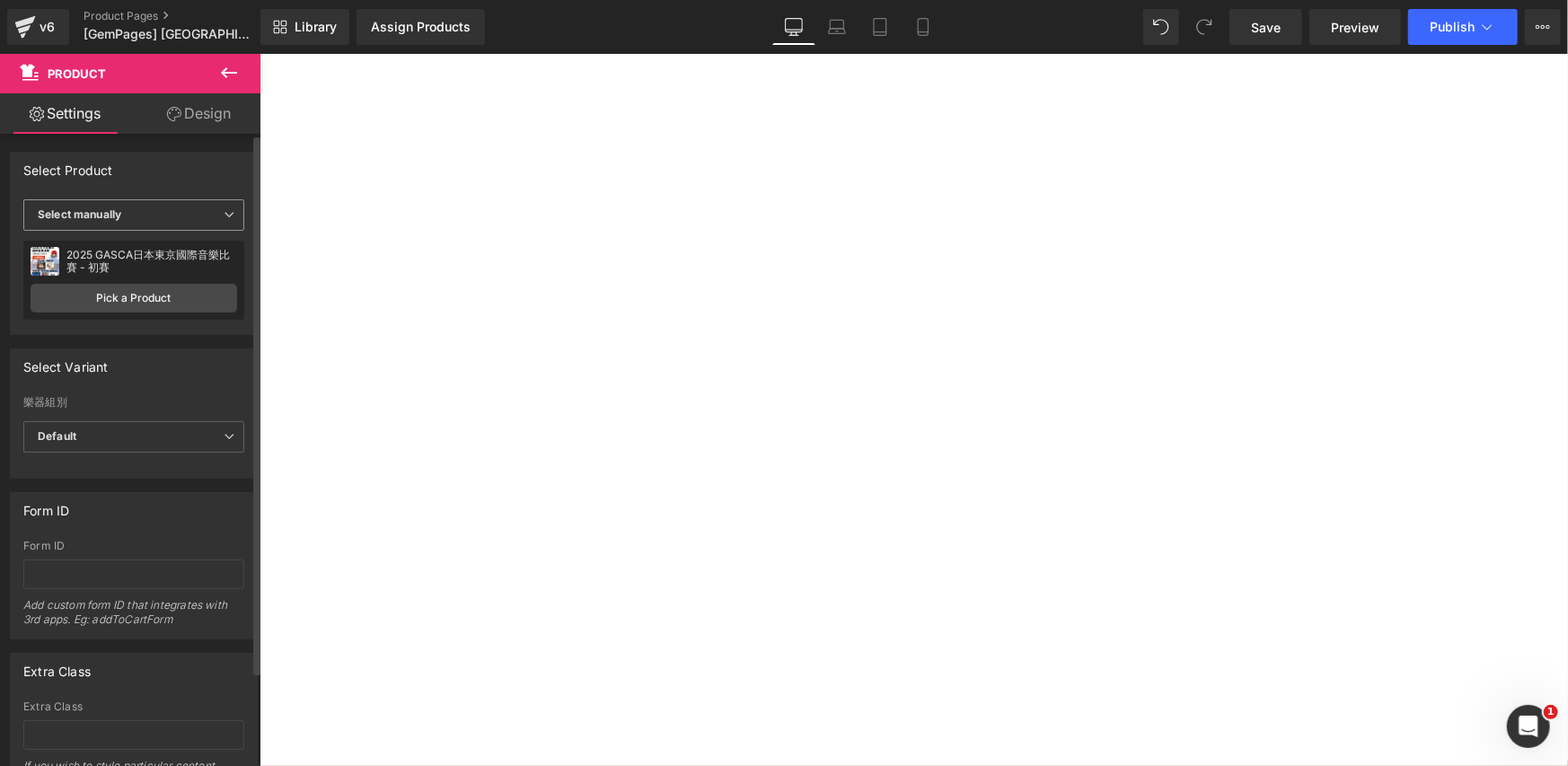
click at [84, 208] on b "Select manually" at bounding box center [79, 213] width 84 height 14
click at [88, 266] on div "Select manually" at bounding box center [92, 270] width 84 height 13
click at [106, 248] on div "2025 GASCA日本東京國際音樂比賽 - 初賽 2025 GASCA日本東京國際音樂比賽 - 初賽" at bounding box center [130, 261] width 199 height 27
click at [153, 217] on span "Select manually" at bounding box center [133, 214] width 221 height 32
click at [140, 246] on div "Display by assigned product" at bounding box center [123, 243] width 147 height 13
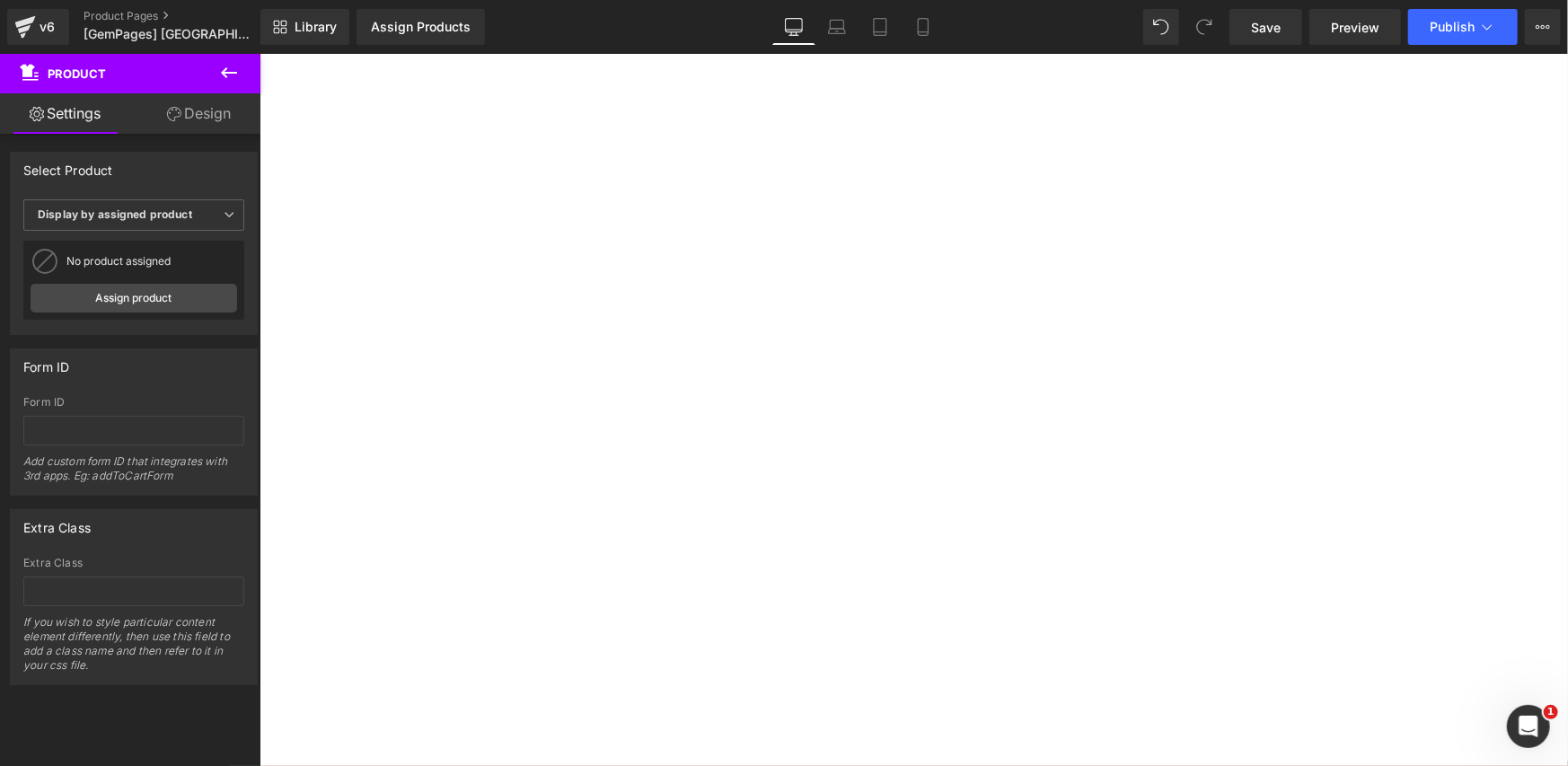
click at [180, 174] on div "Select Product" at bounding box center [133, 170] width 246 height 34
click at [1289, 29] on link "Save" at bounding box center [1266, 27] width 73 height 36
